Goal: Task Accomplishment & Management: Use online tool/utility

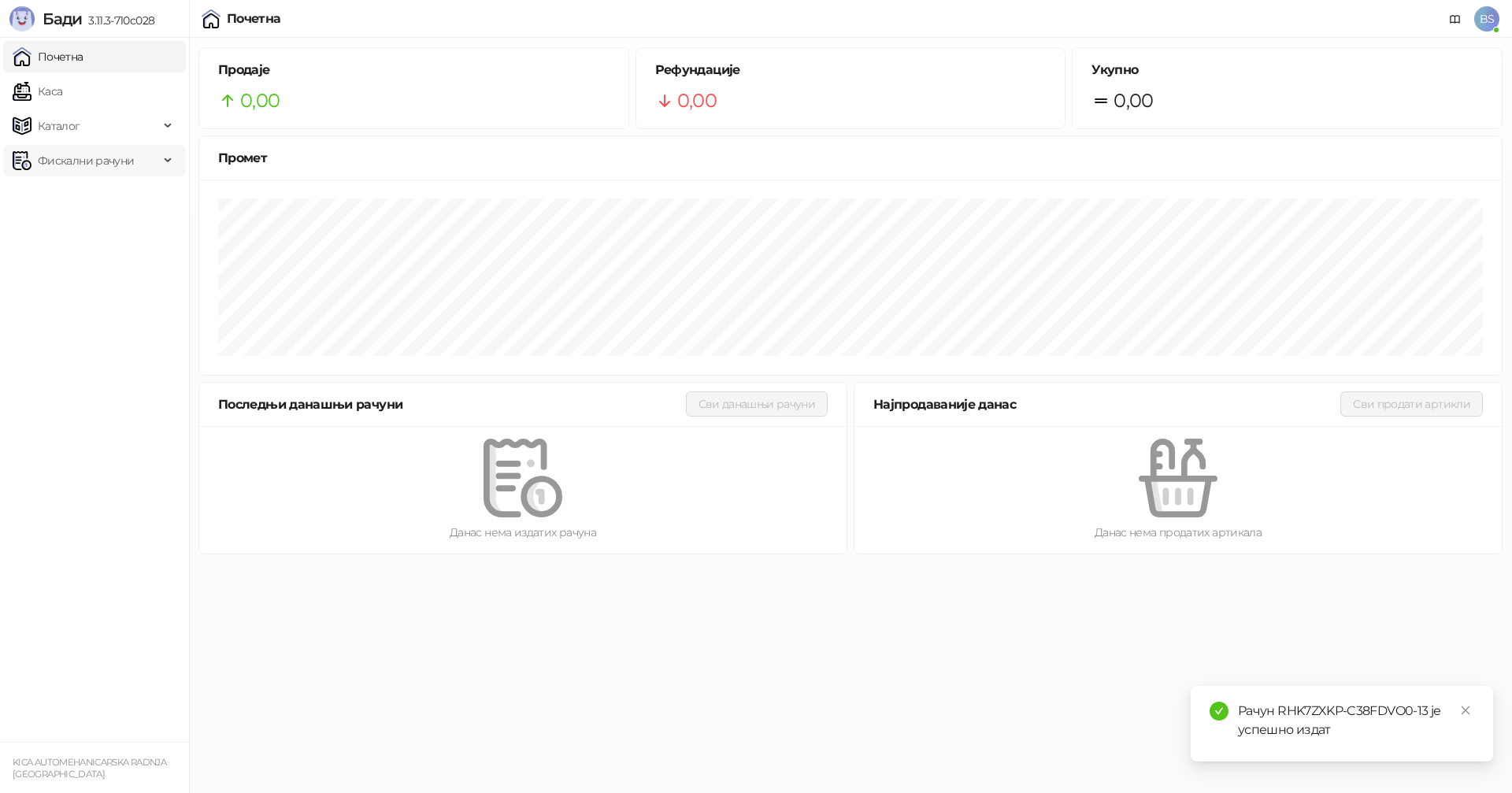
click at [70, 163] on span "Фискални рачуни" at bounding box center [86, 160] width 96 height 31
click at [75, 189] on link "Издати рачуни" at bounding box center [72, 195] width 106 height 31
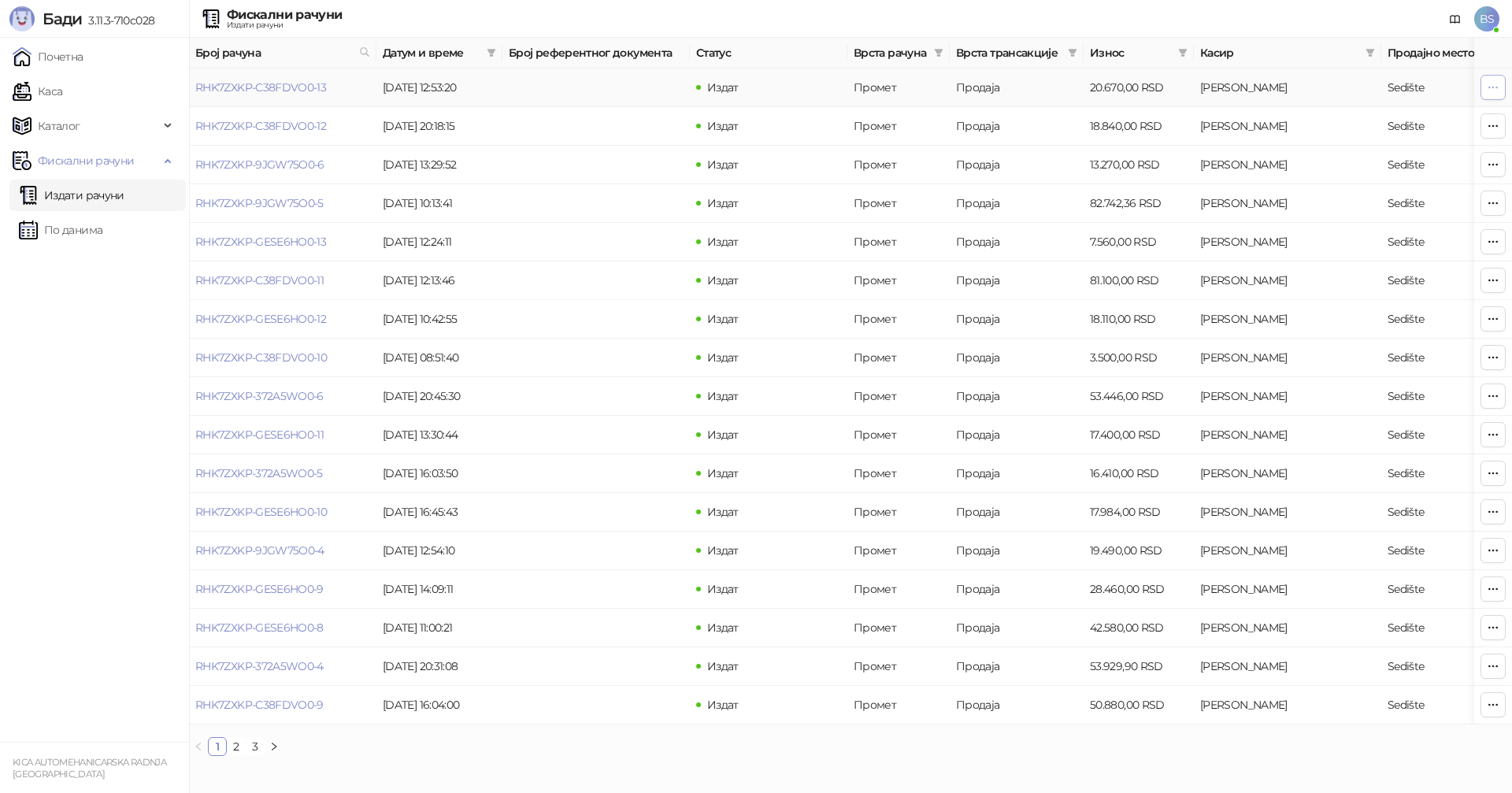
click at [1494, 89] on icon "button" at bounding box center [1492, 87] width 12 height 12
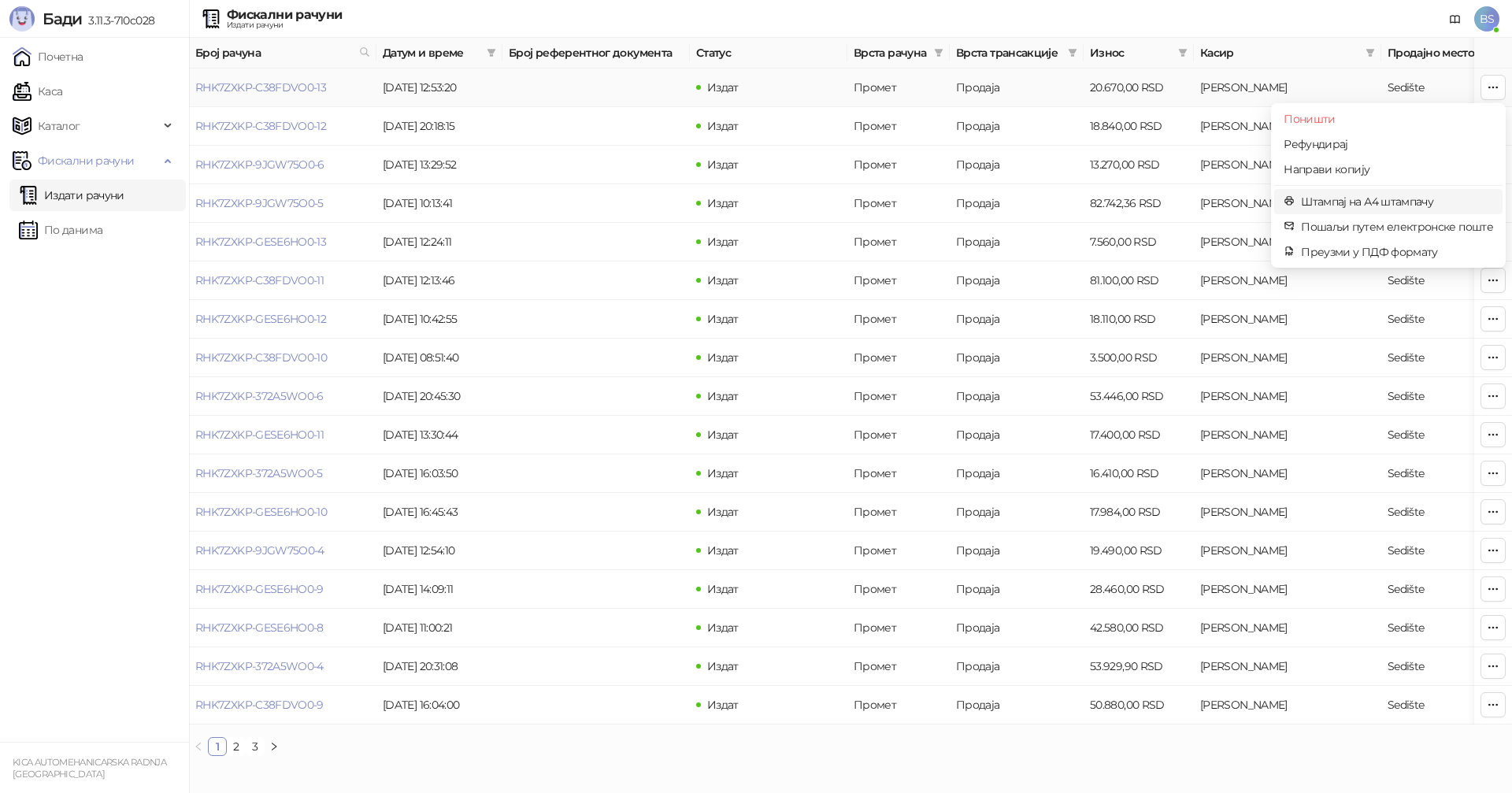
click at [1349, 201] on span "Штампај на А4 штампачу" at bounding box center [1396, 202] width 192 height 17
